Goal: Information Seeking & Learning: Find specific fact

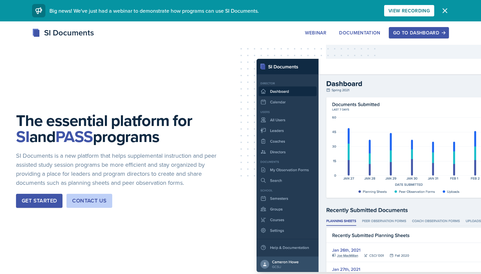
click at [398, 29] on button "Go to Dashboard" at bounding box center [419, 32] width 60 height 11
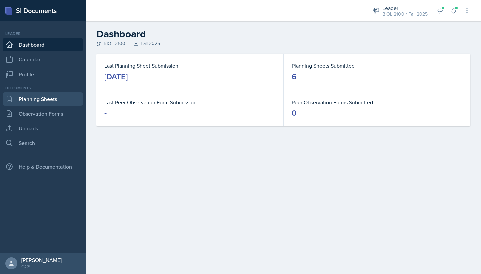
click at [46, 103] on link "Planning Sheets" at bounding box center [43, 98] width 80 height 13
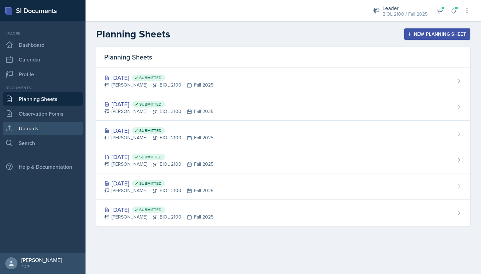
click at [46, 130] on link "Uploads" at bounding box center [43, 128] width 80 height 13
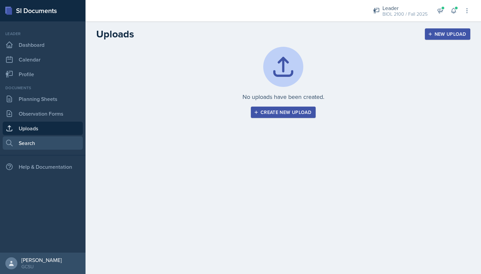
click at [36, 142] on link "Search" at bounding box center [43, 142] width 80 height 13
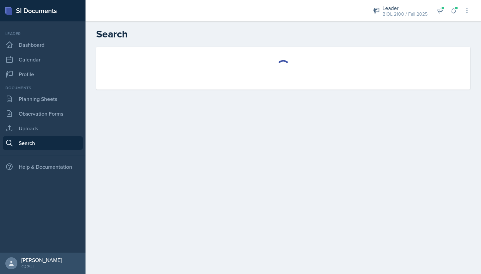
select select "all"
select select "1"
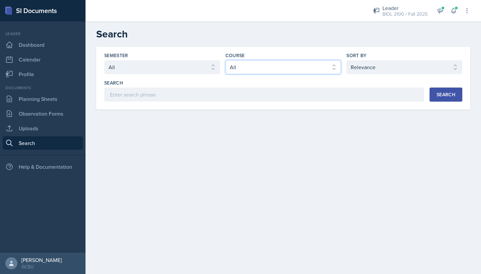
select select "5687ebe7-0029-4f91-85b7-4eb85b843e3b"
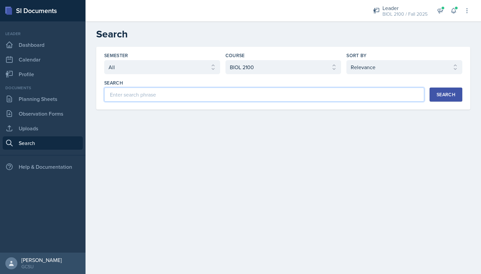
click at [382, 98] on input at bounding box center [264, 94] width 320 height 14
type input "translation"
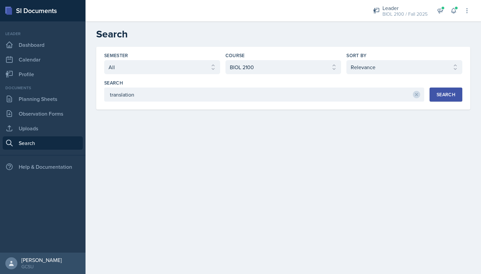
click at [433, 94] on button "Search" at bounding box center [445, 94] width 33 height 14
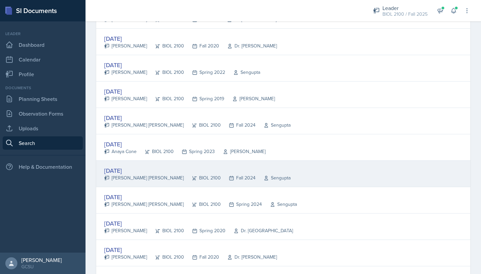
scroll to position [826, 0]
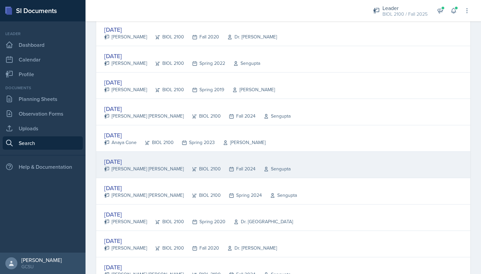
click at [123, 162] on div "[DATE]" at bounding box center [197, 161] width 186 height 9
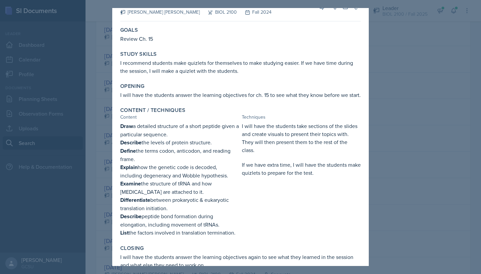
scroll to position [16, 0]
click at [386, 144] on div at bounding box center [240, 137] width 481 height 274
